Goal: Task Accomplishment & Management: Manage account settings

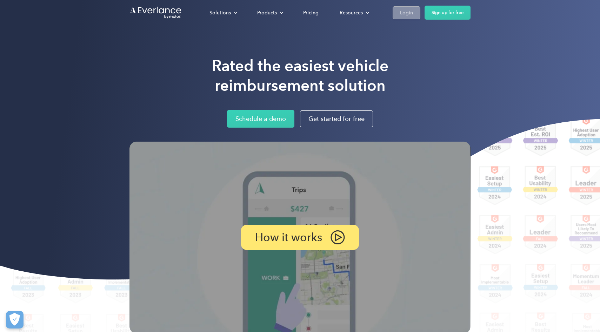
click at [408, 16] on div "Login" at bounding box center [406, 12] width 13 height 9
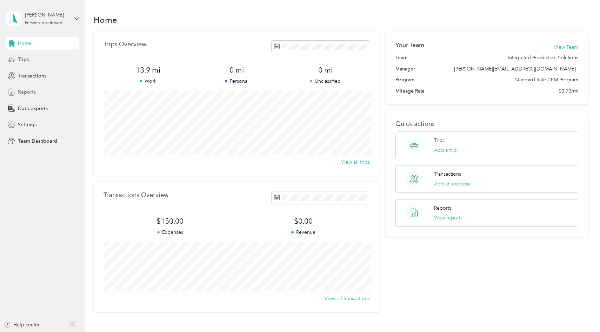
click at [42, 93] on div "Reports" at bounding box center [43, 92] width 74 height 13
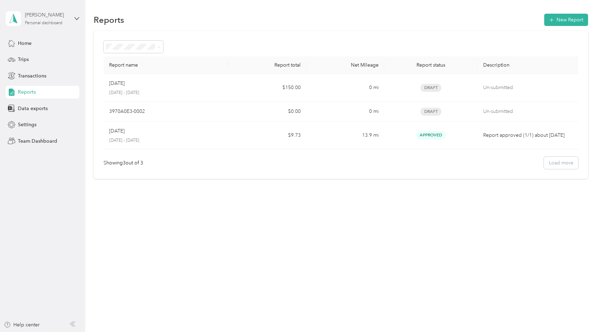
click at [51, 23] on div "Personal dashboard" at bounding box center [44, 23] width 38 height 4
click at [43, 54] on div "Team dashboard" at bounding box center [31, 57] width 38 height 7
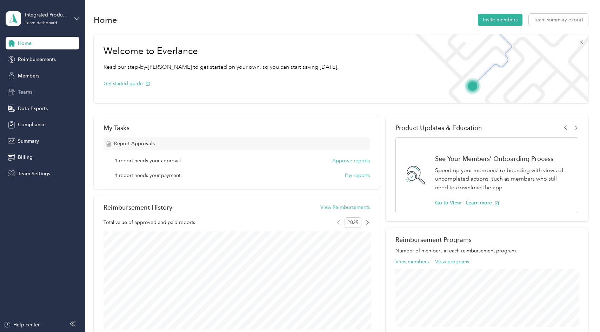
click at [29, 90] on span "Teams" at bounding box center [25, 91] width 14 height 7
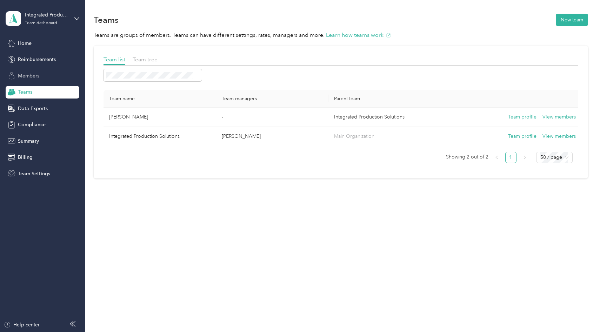
click at [38, 79] on span "Members" at bounding box center [28, 75] width 21 height 7
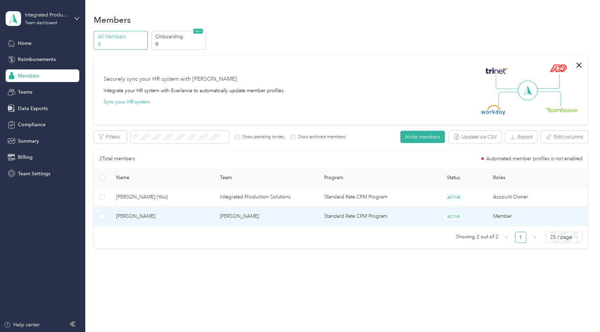
click at [134, 218] on span "[PERSON_NAME]" at bounding box center [162, 217] width 93 height 8
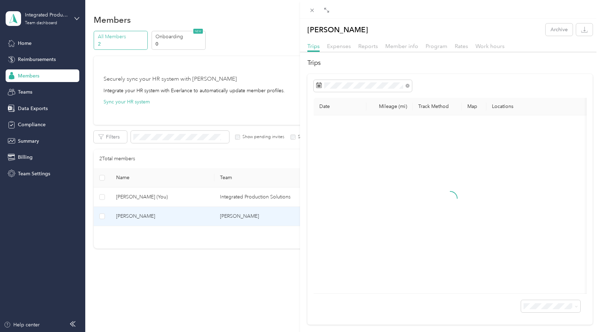
click at [360, 49] on div "Reports" at bounding box center [368, 46] width 20 height 9
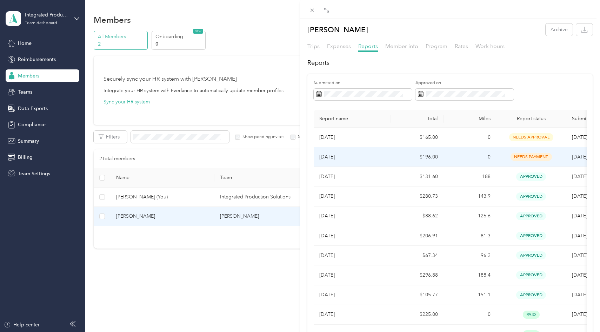
click at [376, 157] on p "[DATE]" at bounding box center [352, 157] width 66 height 8
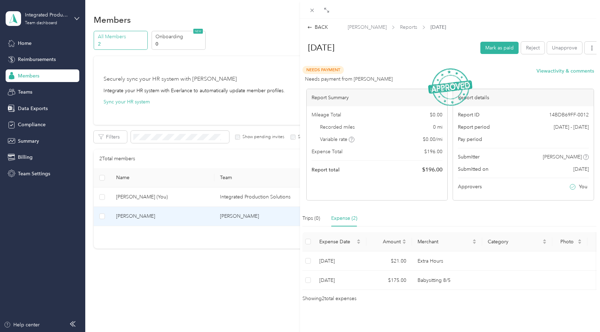
click at [317, 23] on div "BACK [PERSON_NAME] Reports [DATE] [DATE] Mark as paid Reject Unapprove Needs Pa…" at bounding box center [450, 161] width 300 height 284
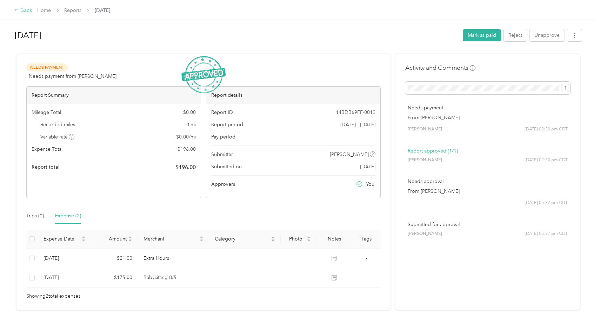
click at [24, 11] on div "Back" at bounding box center [23, 10] width 18 height 8
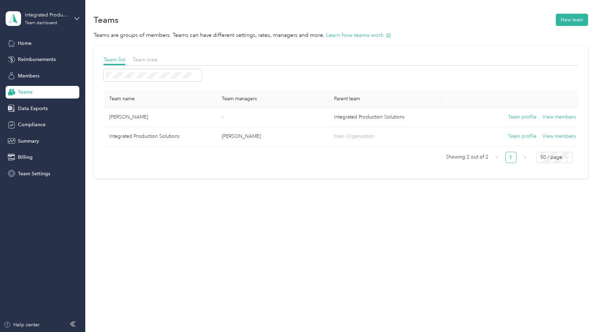
click at [50, 90] on div "Teams" at bounding box center [43, 92] width 74 height 13
click at [36, 88] on div "Teams" at bounding box center [43, 92] width 74 height 13
click at [138, 59] on span "Team tree" at bounding box center [145, 59] width 25 height 7
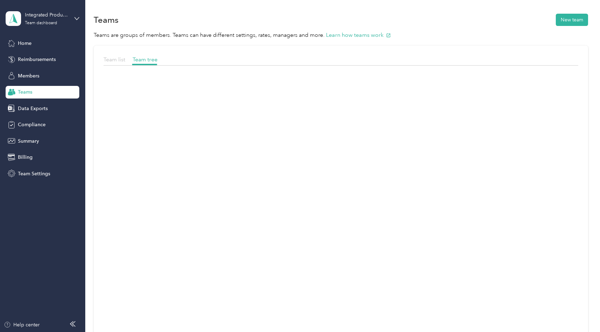
click at [114, 59] on span "Team list" at bounding box center [114, 59] width 22 height 7
click at [28, 43] on span "Home" at bounding box center [25, 43] width 14 height 7
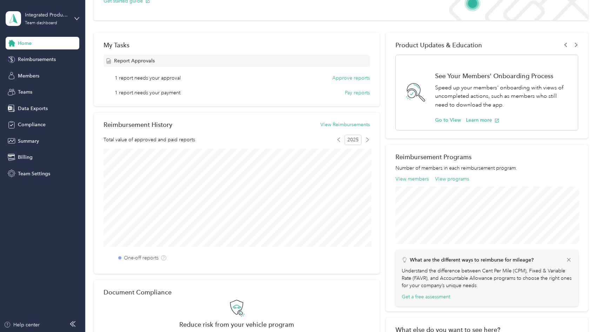
scroll to position [59, 0]
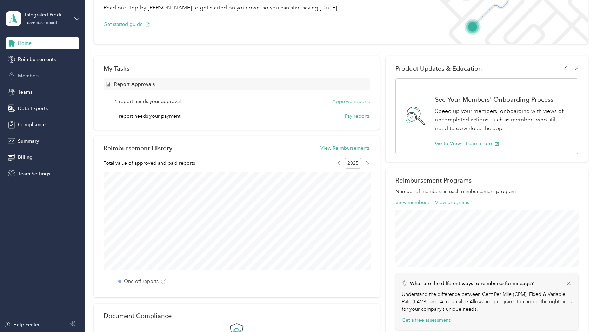
click at [42, 77] on div "Members" at bounding box center [43, 75] width 74 height 13
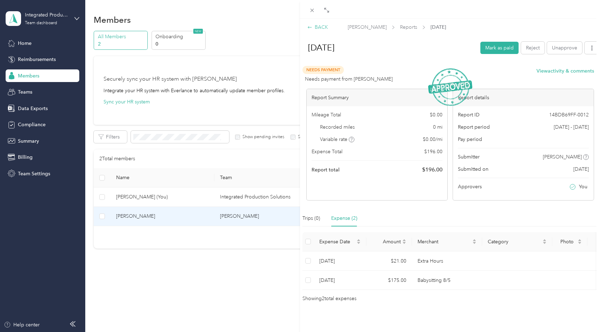
click at [323, 26] on div "BACK" at bounding box center [317, 27] width 21 height 7
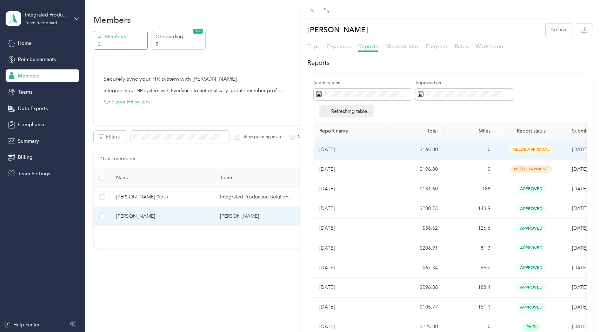
click at [375, 153] on p "[DATE]" at bounding box center [352, 150] width 66 height 8
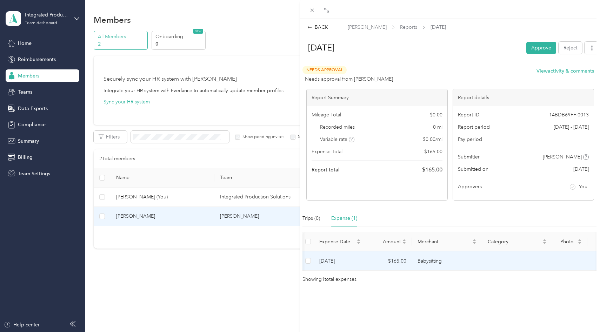
scroll to position [0, 53]
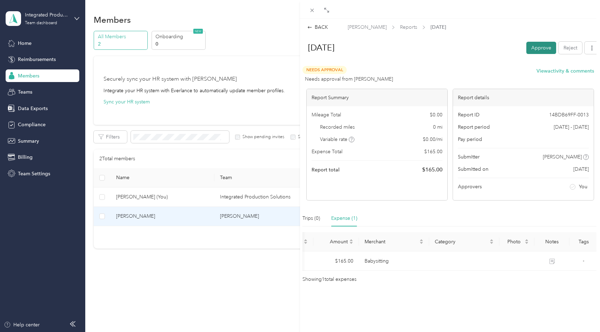
click at [541, 50] on button "Approve" at bounding box center [541, 48] width 30 height 12
